Goal: Task Accomplishment & Management: Use online tool/utility

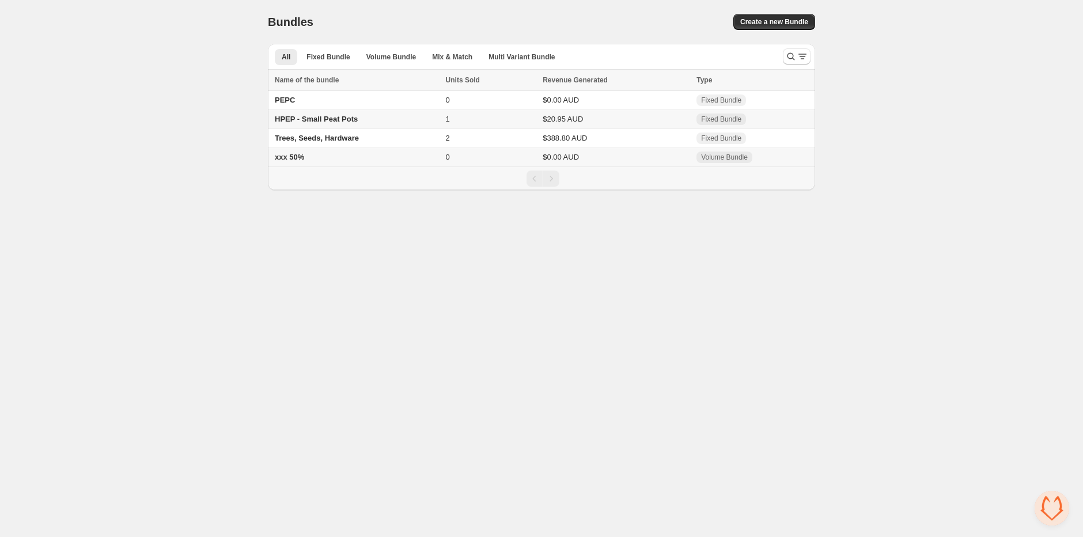
click at [377, 118] on td "HPEP - Small Peat Pots" at bounding box center [355, 119] width 174 height 19
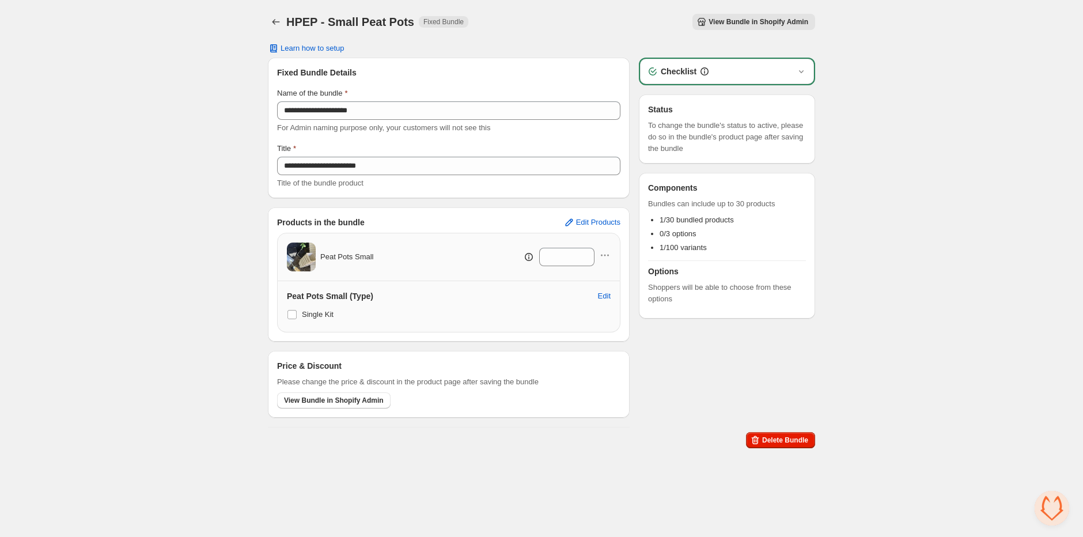
click at [440, 518] on body "**********" at bounding box center [541, 268] width 1083 height 537
